Goal: Browse casually: Explore the website without a specific task or goal

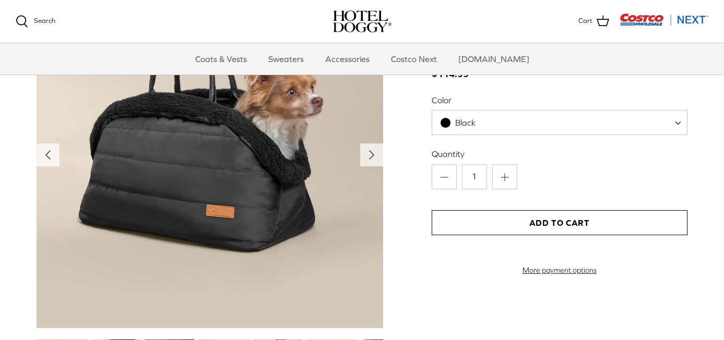
scroll to position [1146, 0]
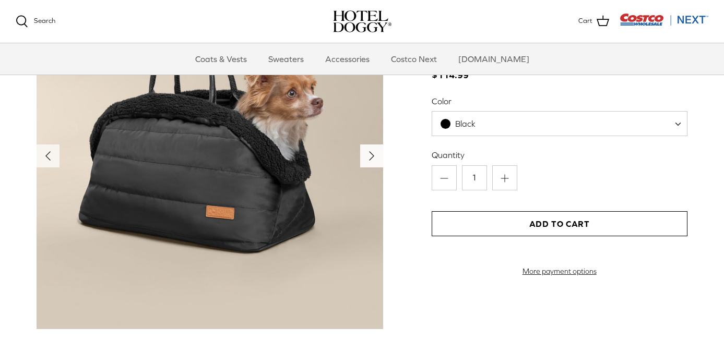
click at [372, 160] on polyline "Next" at bounding box center [371, 156] width 4 height 8
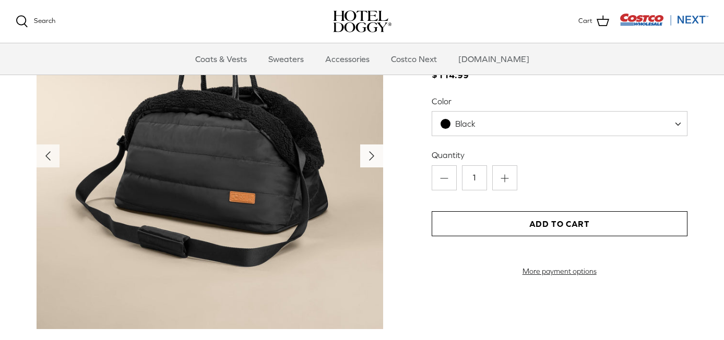
click at [372, 160] on polyline "Next" at bounding box center [371, 156] width 4 height 8
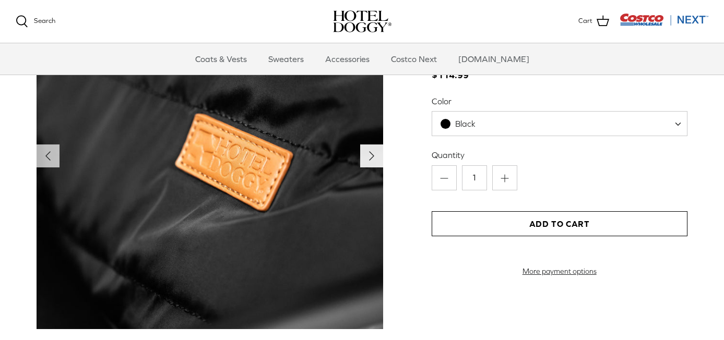
click at [372, 160] on polyline "Next" at bounding box center [371, 156] width 4 height 8
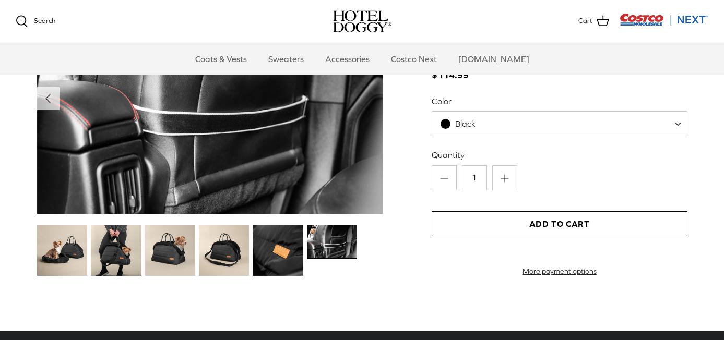
click at [372, 166] on img at bounding box center [210, 98] width 346 height 231
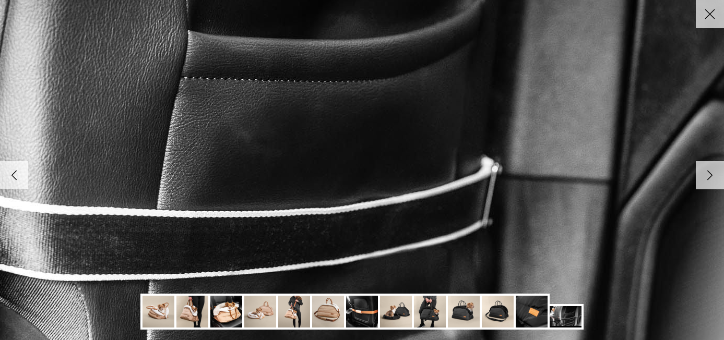
click at [708, 174] on polyline at bounding box center [710, 175] width 5 height 9
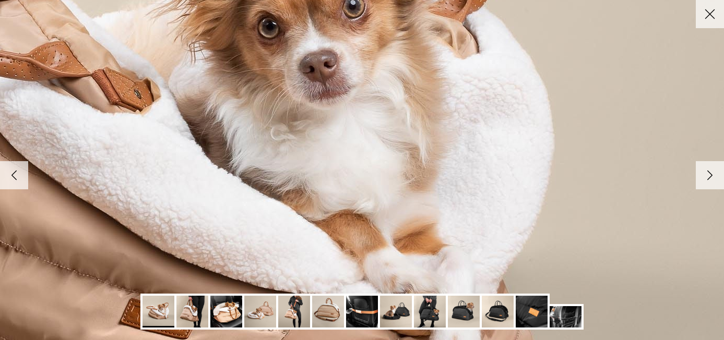
click at [709, 175] on polyline at bounding box center [710, 175] width 5 height 9
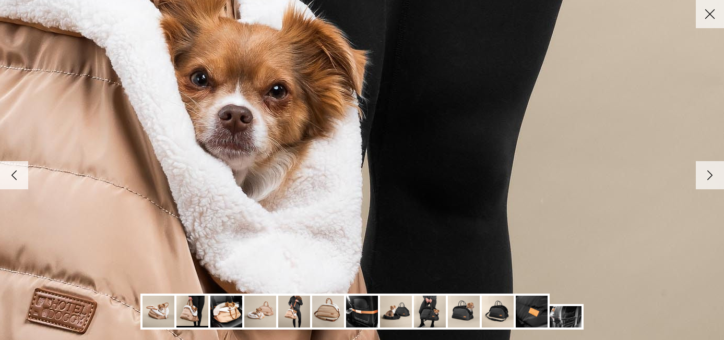
click at [709, 175] on polyline at bounding box center [710, 175] width 5 height 9
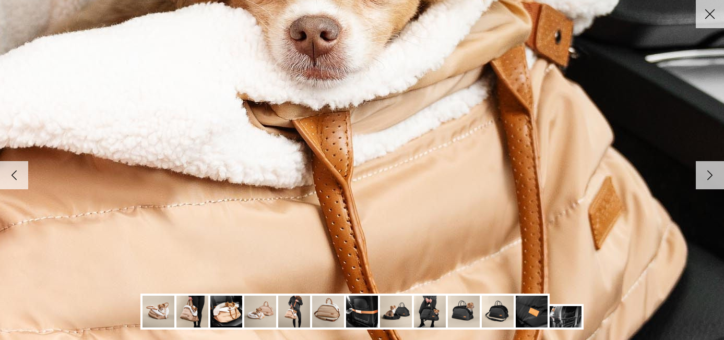
click at [710, 175] on polyline at bounding box center [710, 175] width 5 height 9
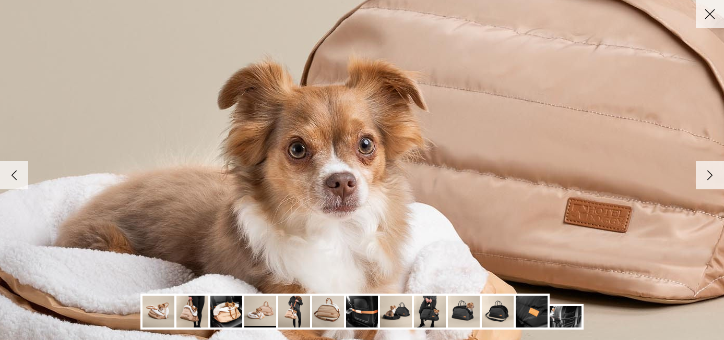
click at [710, 175] on polyline at bounding box center [710, 175] width 5 height 9
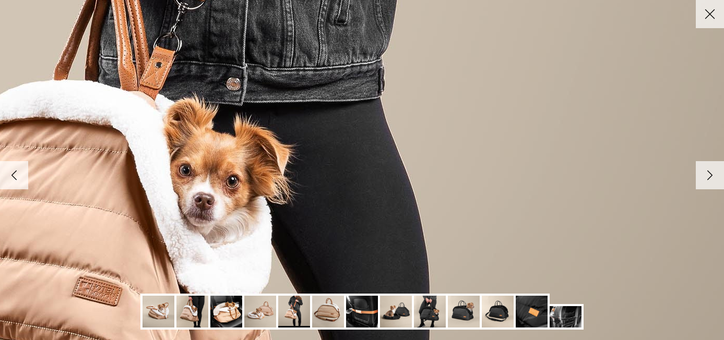
click at [712, 176] on icon "Right" at bounding box center [710, 175] width 18 height 18
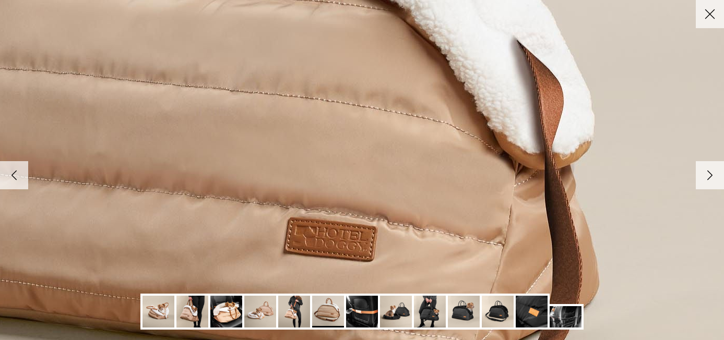
click at [713, 176] on icon "Right" at bounding box center [710, 175] width 18 height 18
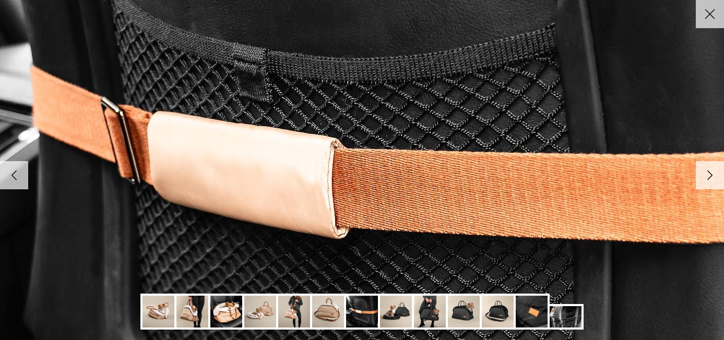
click at [713, 176] on icon "Right" at bounding box center [710, 175] width 18 height 18
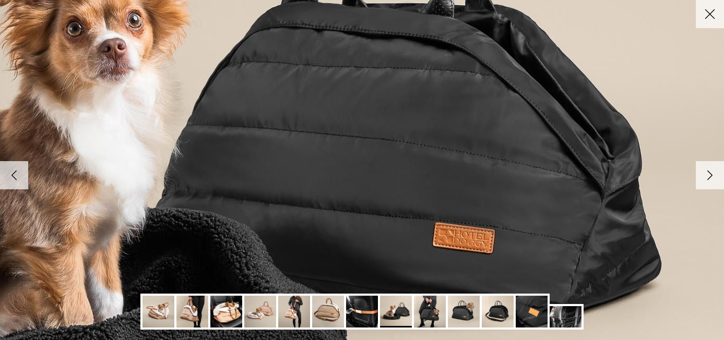
click at [713, 176] on icon "Right" at bounding box center [710, 175] width 18 height 18
